Goal: Transaction & Acquisition: Purchase product/service

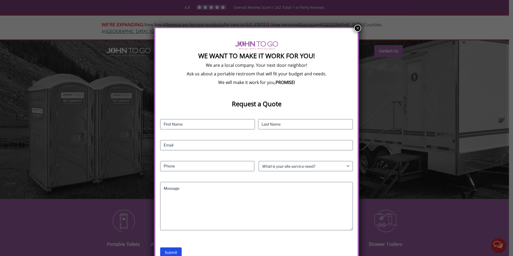
click at [356, 28] on button "×" at bounding box center [357, 28] width 7 height 7
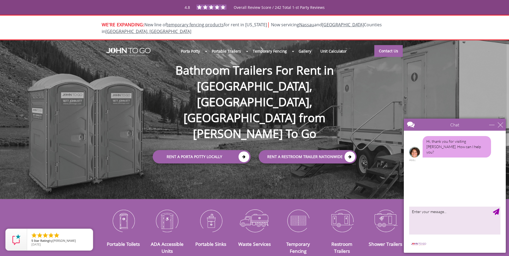
click at [219, 127] on div at bounding box center [254, 128] width 509 height 256
click at [502, 124] on div "close" at bounding box center [500, 124] width 5 height 5
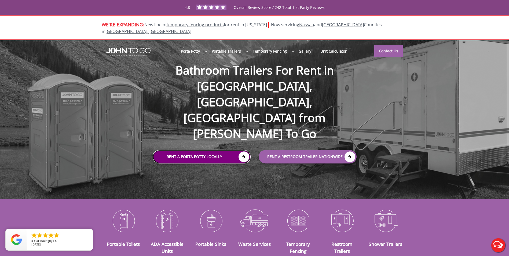
click at [243, 152] on icon at bounding box center [244, 157] width 11 height 11
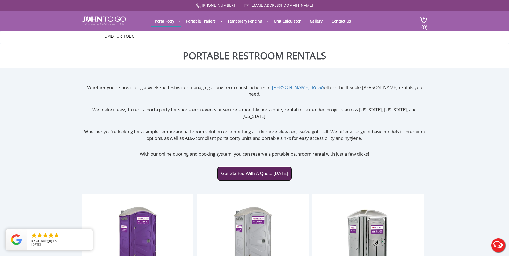
click at [258, 166] on link "Get Started With A Quote Today" at bounding box center [254, 173] width 75 height 14
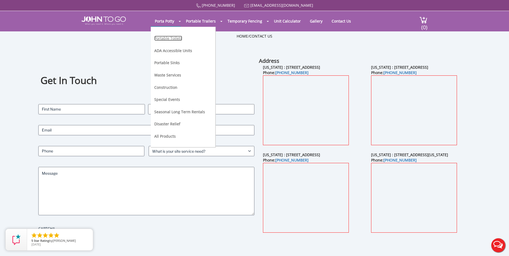
click at [172, 39] on link "Portable Toilets" at bounding box center [168, 38] width 28 height 5
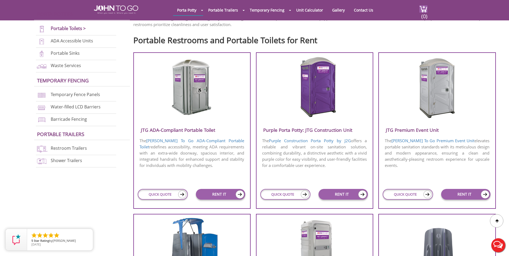
scroll to position [188, 0]
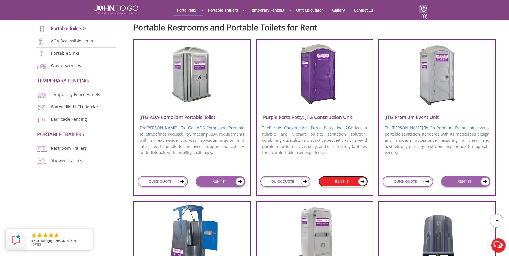
click at [355, 183] on link "RENT IT" at bounding box center [343, 181] width 49 height 11
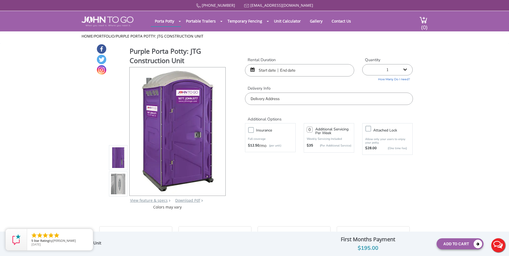
drag, startPoint x: 302, startPoint y: 66, endPoint x: 258, endPoint y: 71, distance: 44.3
click at [302, 66] on input "text" at bounding box center [299, 70] width 109 height 12
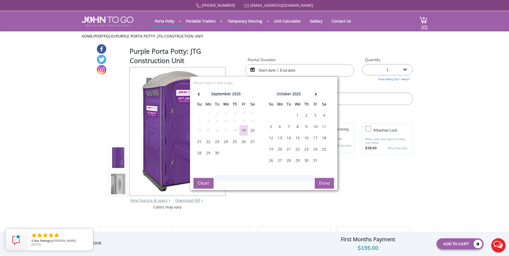
click at [255, 133] on div "20" at bounding box center [252, 130] width 9 height 11
click at [199, 143] on div "21" at bounding box center [199, 141] width 9 height 11
type input "09/20/2025 to 09/21/2025"
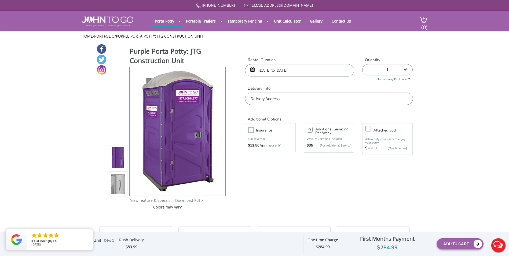
click at [328, 102] on input "text" at bounding box center [329, 99] width 168 height 12
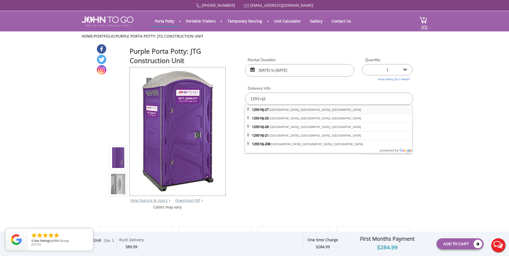
type input "1293 NJ-27, Somerset, NJ, USA"
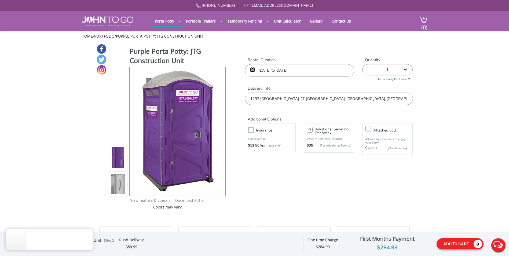
click at [463, 240] on button "Add To Cart" at bounding box center [460, 243] width 47 height 11
click at [459, 240] on button "Add To Cart" at bounding box center [460, 243] width 47 height 11
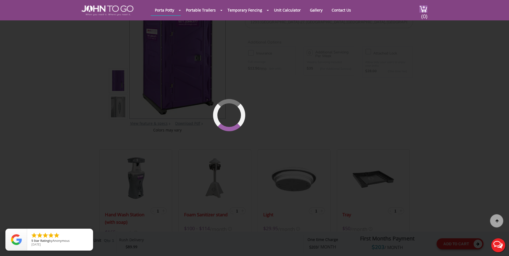
scroll to position [57, 0]
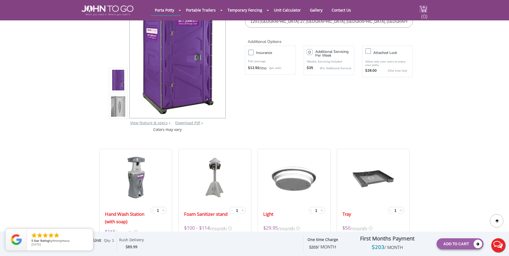
click at [422, 18] on span "(0)" at bounding box center [424, 14] width 6 height 12
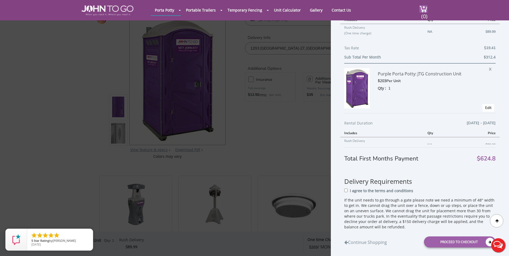
scroll to position [107, 0]
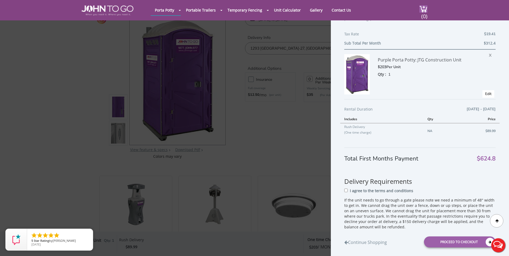
click at [483, 51] on div "Purple Porta Potty: JTG Construction Unit $203 Per Unit Qty : 1 X Edit" at bounding box center [419, 74] width 151 height 50
click at [489, 54] on span "X" at bounding box center [491, 54] width 5 height 7
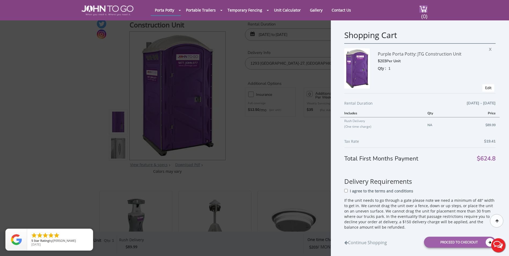
scroll to position [0, 0]
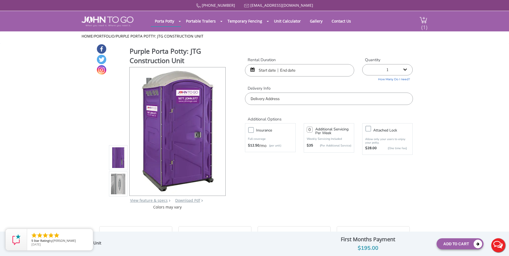
click at [426, 20] on span "(1)" at bounding box center [424, 25] width 6 height 12
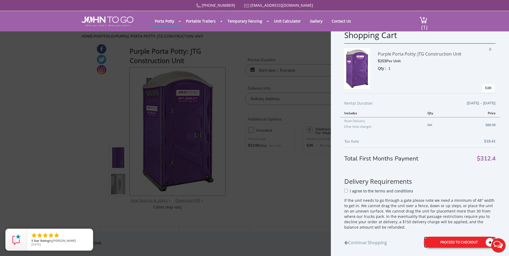
click at [434, 246] on div "Proceed to Checkout" at bounding box center [460, 241] width 72 height 11
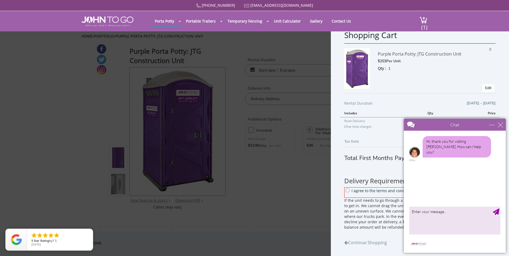
click at [506, 125] on body "Chat Email Your Question * Email * Your Question * Hi, thank you for visiting […" at bounding box center [455, 185] width 108 height 141
click at [503, 125] on div "close" at bounding box center [500, 124] width 5 height 5
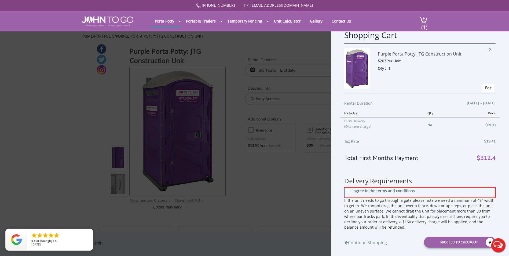
click at [350, 191] on div "I agree to the terms and conditions" at bounding box center [419, 192] width 151 height 10
click at [348, 189] on input "I agree to the terms and conditions" at bounding box center [347, 189] width 3 height 3
checkbox input "true"
click at [459, 243] on div "Proceed to Checkout" at bounding box center [460, 241] width 72 height 11
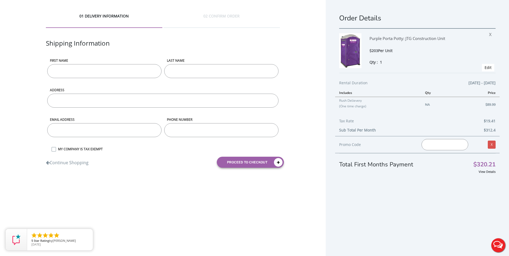
click at [130, 65] on input "First name" at bounding box center [104, 71] width 114 height 14
type input "[PERSON_NAME]"
type input "[PERSON_NAME][EMAIL_ADDRESS][DOMAIN_NAME]"
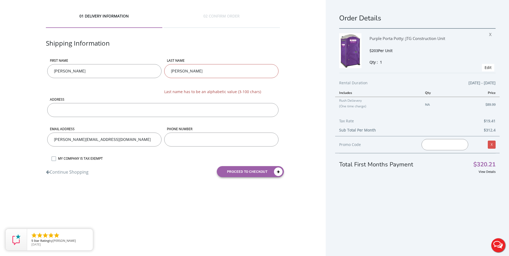
click at [114, 110] on input "ADDRESS" at bounding box center [163, 110] width 232 height 14
type input "1293 NJ 27 SOMERSET NJ"
click at [259, 140] on input "phone number" at bounding box center [221, 140] width 114 height 14
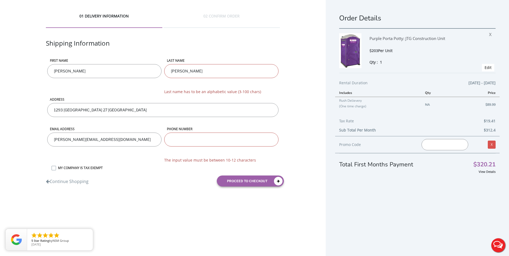
drag, startPoint x: 142, startPoint y: 135, endPoint x: -1, endPoint y: 138, distance: 142.8
click at [0, 138] on html "Home 01 DELIVERY INFORMATION 02 CONFIRM ORDER Shipping Information First name J…" at bounding box center [254, 131] width 509 height 263
type input "[EMAIL_ADDRESS][DOMAIN_NAME]"
click at [189, 144] on input "phone number" at bounding box center [221, 140] width 114 height 14
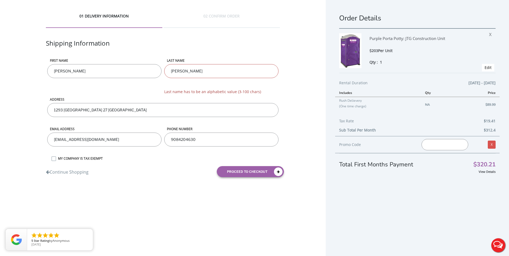
type input "9084204630"
click at [107, 111] on input "1293 NJ 27 SOMERSET NJ" at bounding box center [163, 110] width 232 height 14
click at [265, 171] on button "proceed to checkout" at bounding box center [250, 171] width 67 height 11
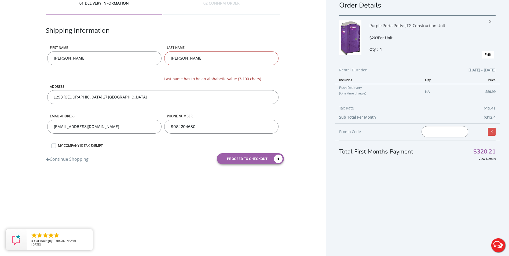
drag, startPoint x: 210, startPoint y: 51, endPoint x: 185, endPoint y: 55, distance: 25.5
click at [185, 55] on div "LAST NAME Vazquez bernardino Last name has to be an alphabetic value (3-100 cha…" at bounding box center [221, 64] width 117 height 39
drag, startPoint x: 210, startPoint y: 60, endPoint x: 186, endPoint y: 62, distance: 24.2
click at [186, 62] on input "Vazquez bernardino" at bounding box center [221, 58] width 114 height 14
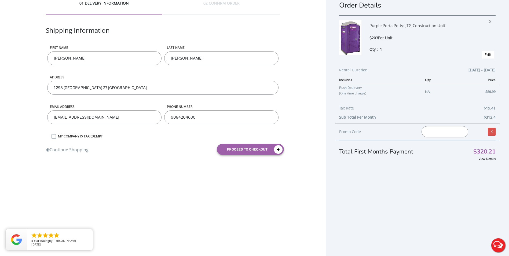
type input "[PERSON_NAME]"
click at [250, 156] on div "Continue Shopping proceed to checkout" at bounding box center [163, 149] width 242 height 19
click at [245, 160] on div "01 DELIVERY INFORMATION 02 CONFIRM ORDER Shipping Information First name Jenife…" at bounding box center [163, 79] width 326 height 185
click at [245, 151] on button "proceed to checkout" at bounding box center [250, 149] width 67 height 11
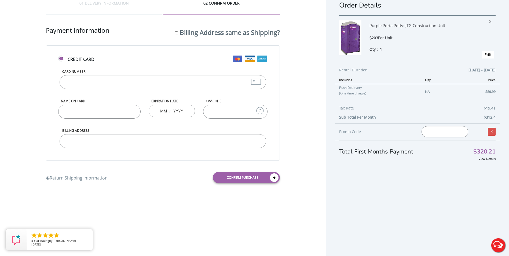
click at [94, 75] on input "Card Number" at bounding box center [163, 82] width 207 height 14
type input "4482330209029040"
click at [88, 115] on input "Name on Card" at bounding box center [99, 112] width 83 height 14
type input "JENIFER VAZQUEZ"
type input "02"
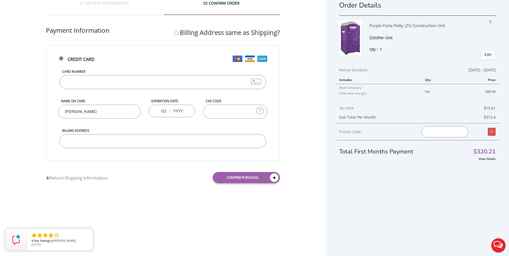
type input "9"
type input "2029"
type input "646"
type input "92D CEDAR LANE HIGHLAND PARK NJ 08904"
click at [262, 189] on div "01 DELIVERY INFORMATION 02 CONFIRM ORDER Shipping Information First name Jenife…" at bounding box center [163, 93] width 326 height 213
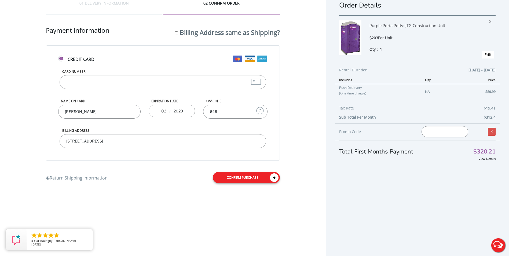
click at [249, 177] on link "Confirm purchase" at bounding box center [246, 177] width 67 height 11
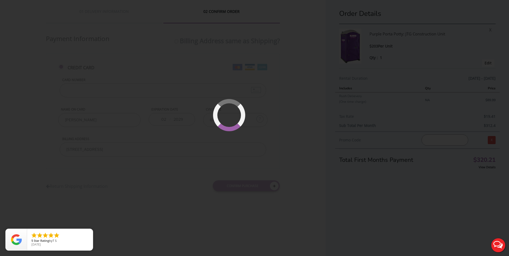
scroll to position [0, 0]
click at [86, 233] on icon "close" at bounding box center [87, 234] width 5 height 5
